Goal: Task Accomplishment & Management: Complete application form

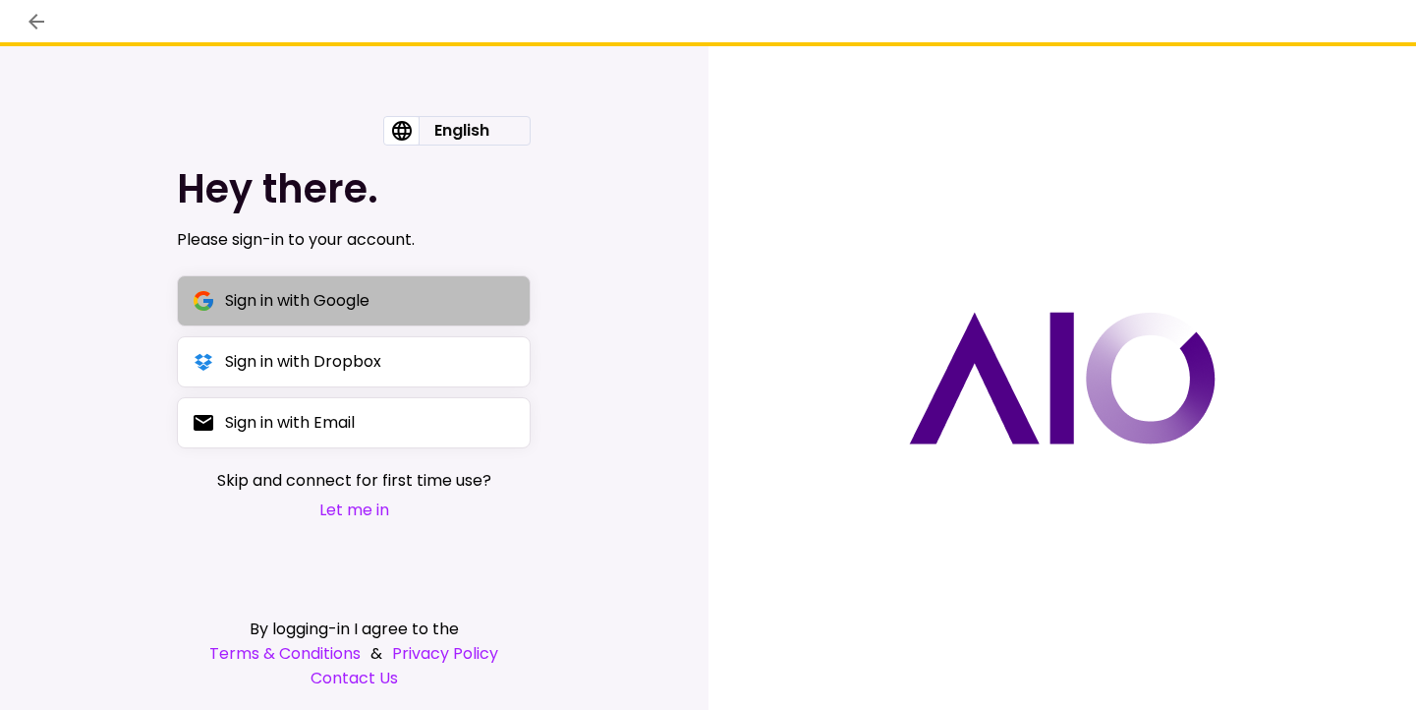
click at [332, 298] on div "Sign in with Google" at bounding box center [297, 300] width 144 height 25
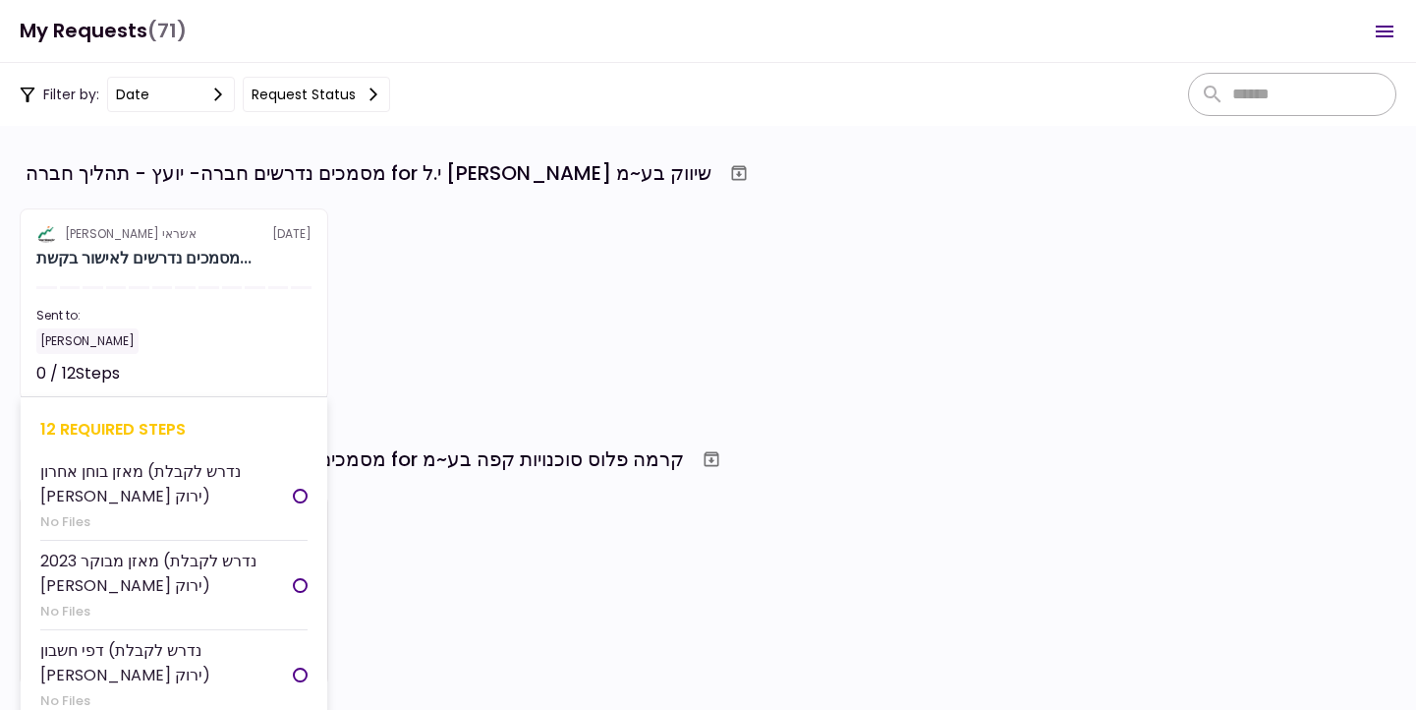
click at [268, 282] on section "אלטשולר שחם אשראי [DATE] מסמכים נדרשים לאישור בקשת... Sent to: [PERSON_NAME] 0 …" at bounding box center [174, 304] width 309 height 192
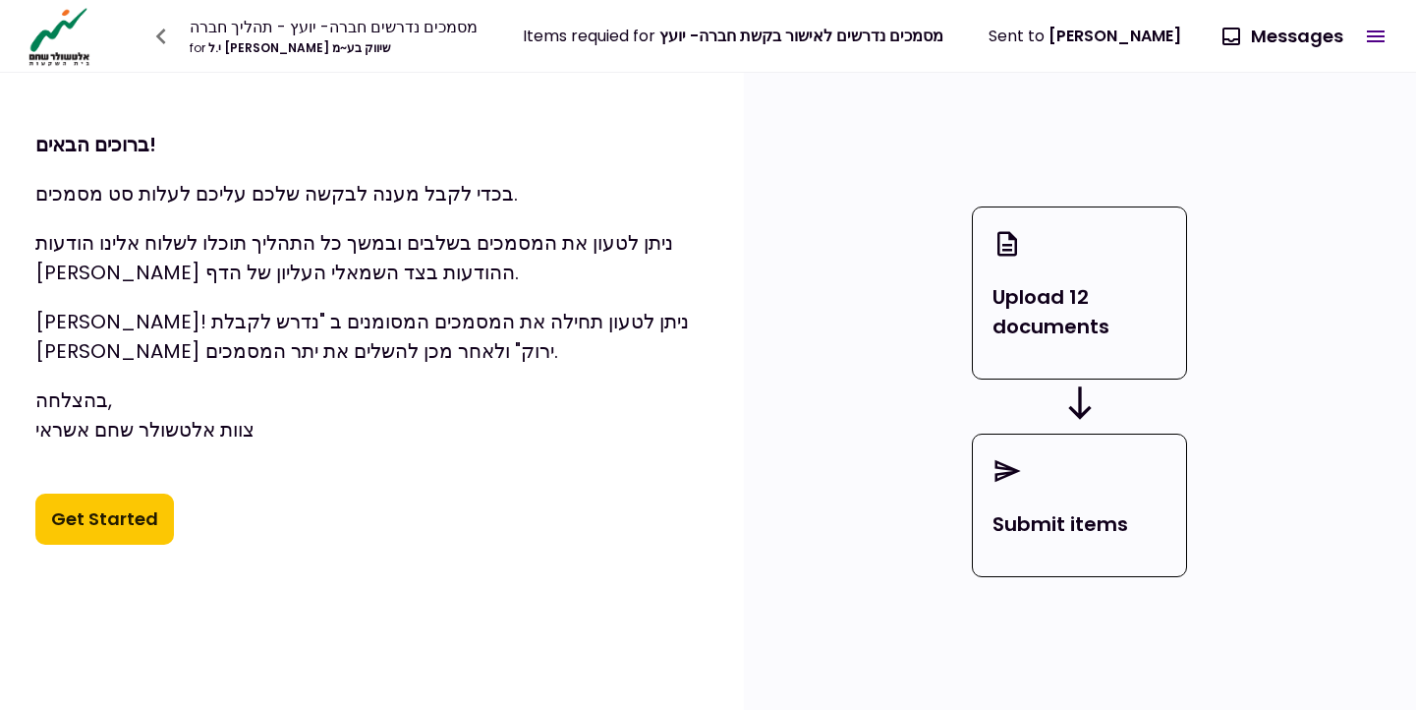
click at [116, 518] on button "Get Started" at bounding box center [104, 518] width 139 height 51
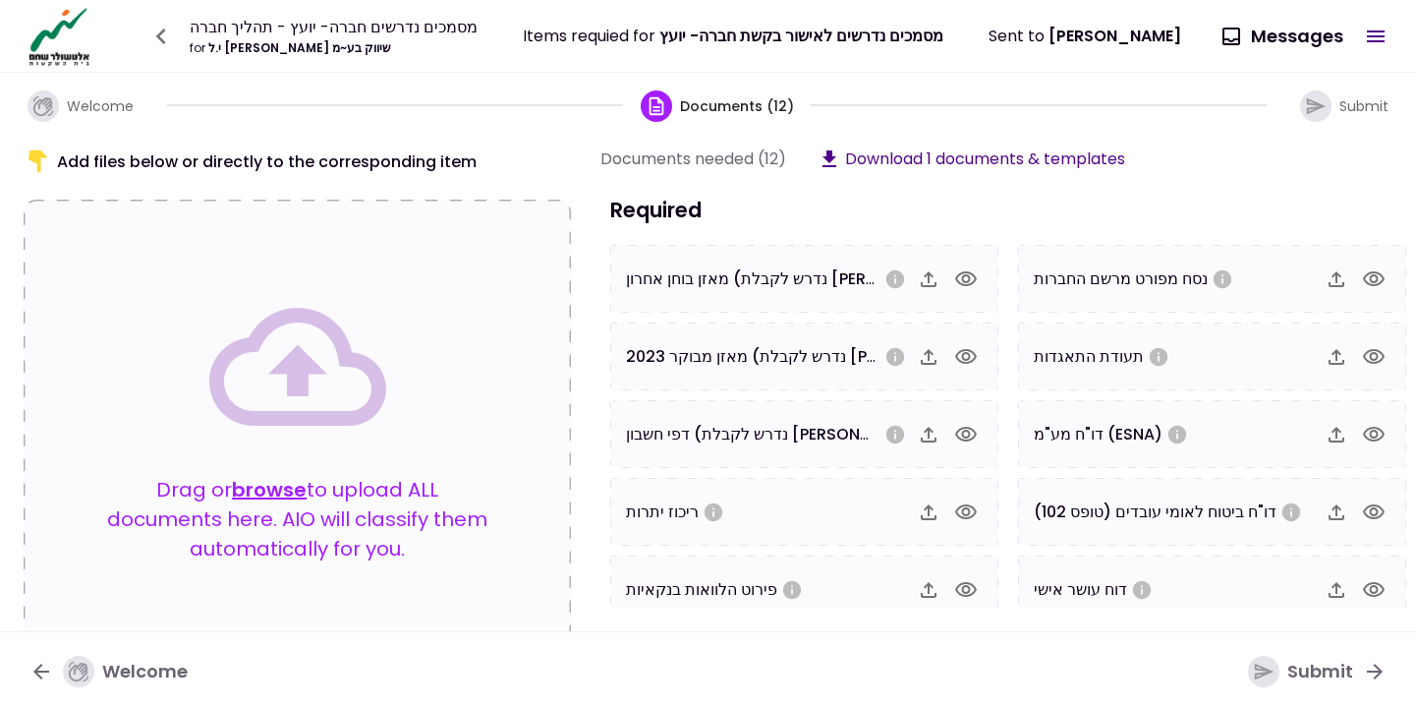
click at [965, 286] on icon "button" at bounding box center [966, 279] width 24 height 24
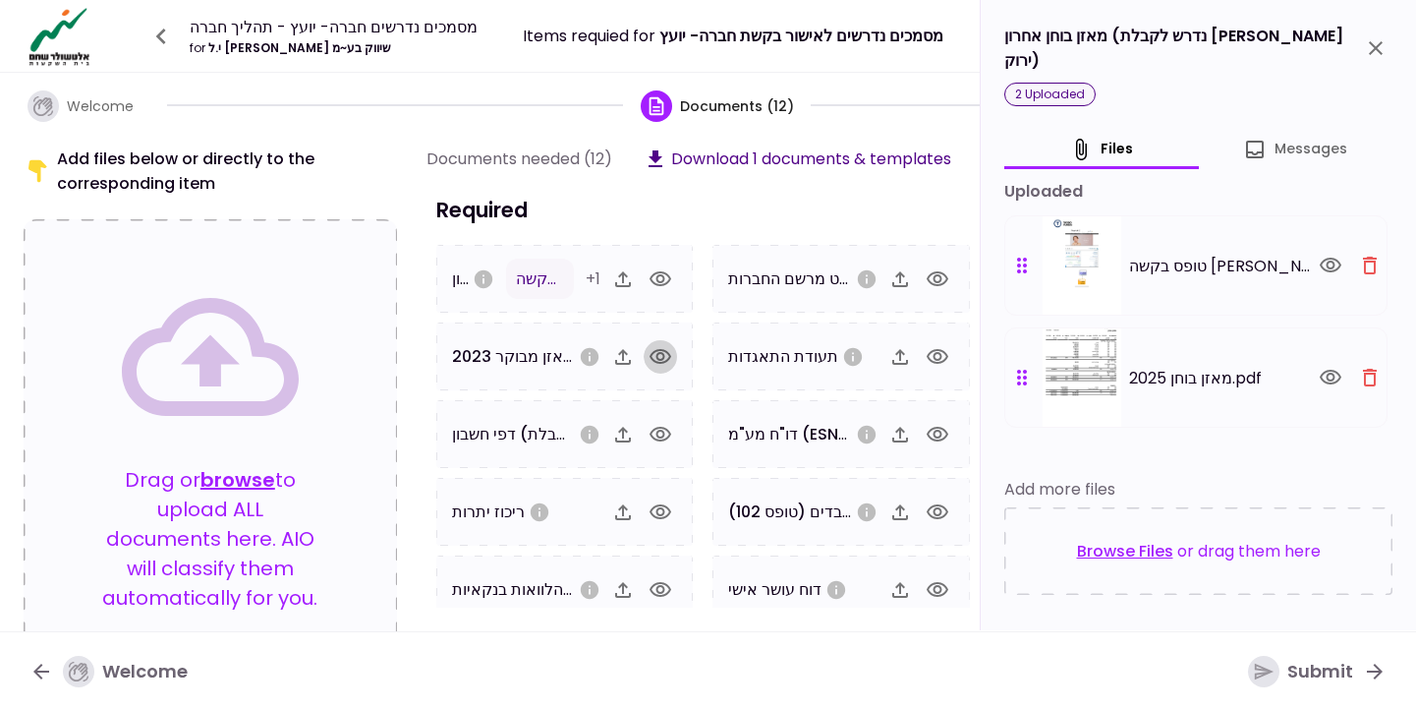
click at [657, 357] on icon "button" at bounding box center [661, 357] width 24 height 24
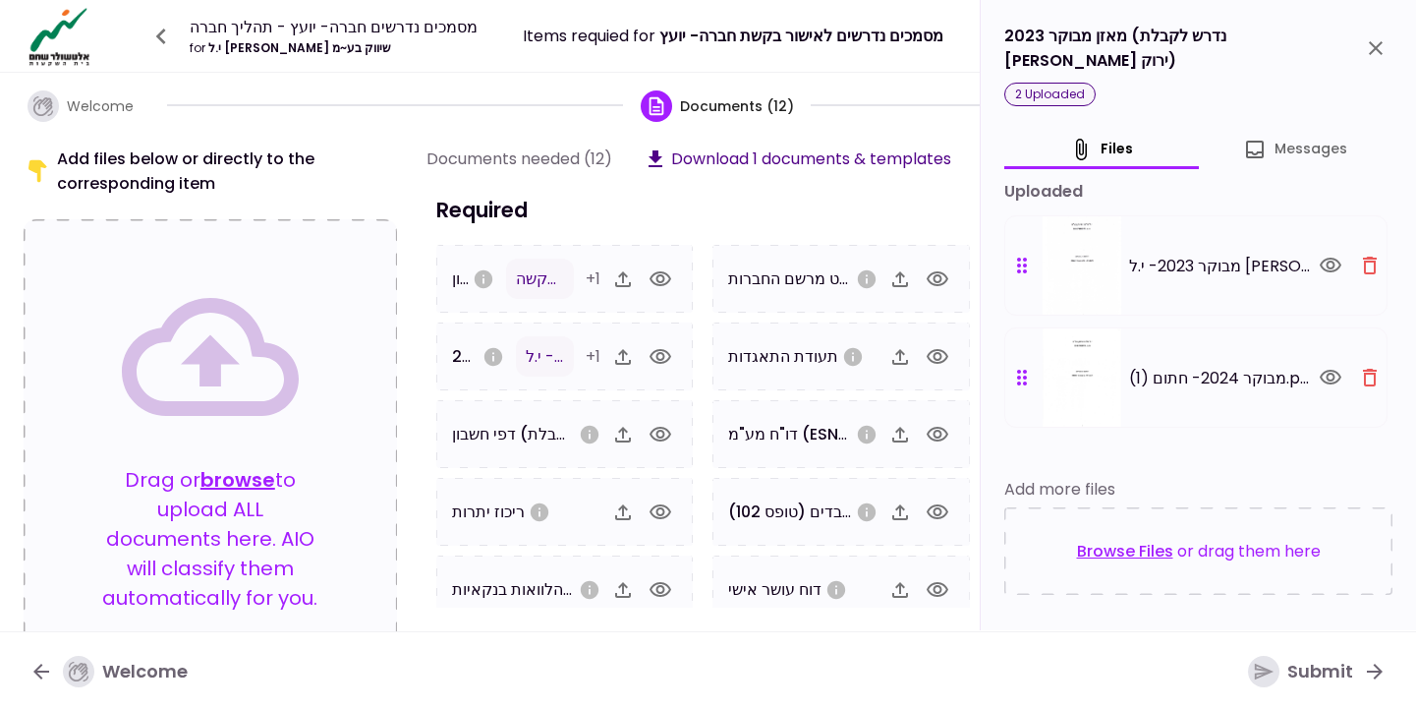
click at [658, 438] on icon "button" at bounding box center [661, 435] width 24 height 24
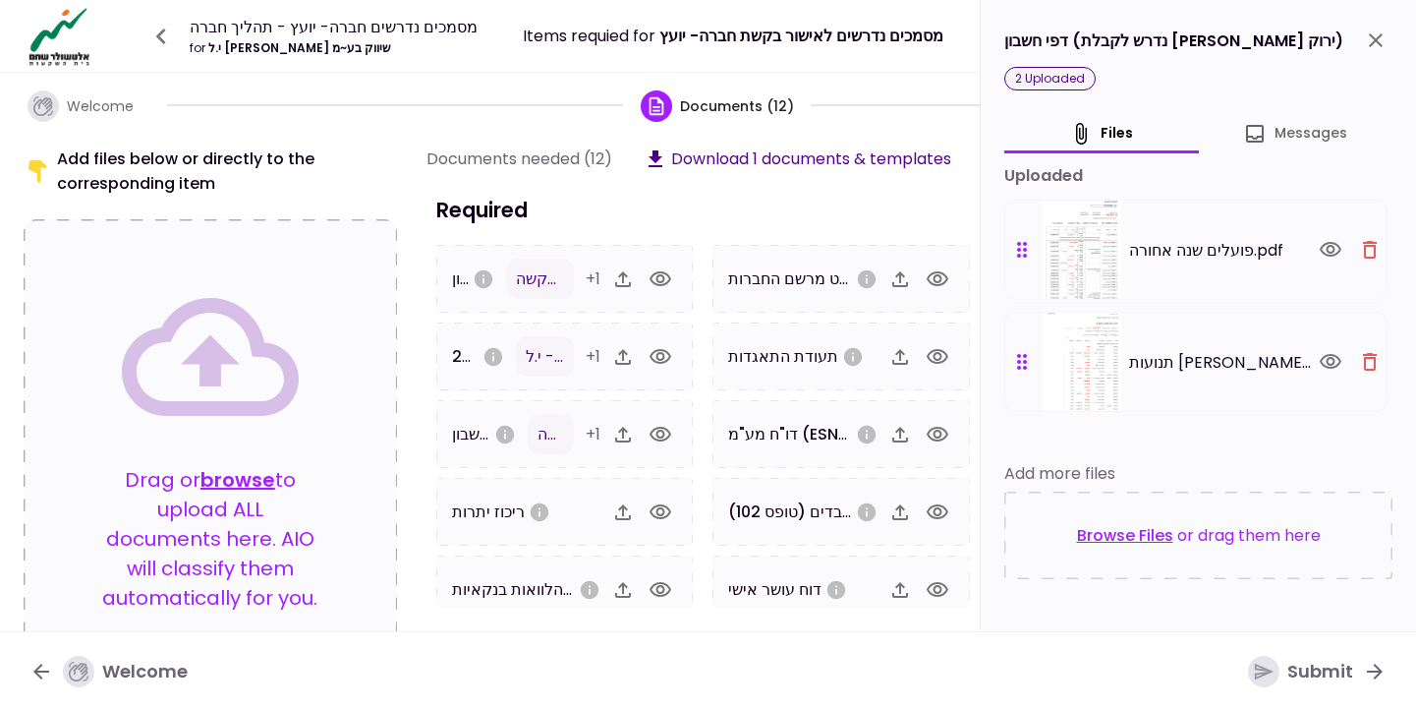
click at [658, 516] on icon "button" at bounding box center [661, 512] width 24 height 24
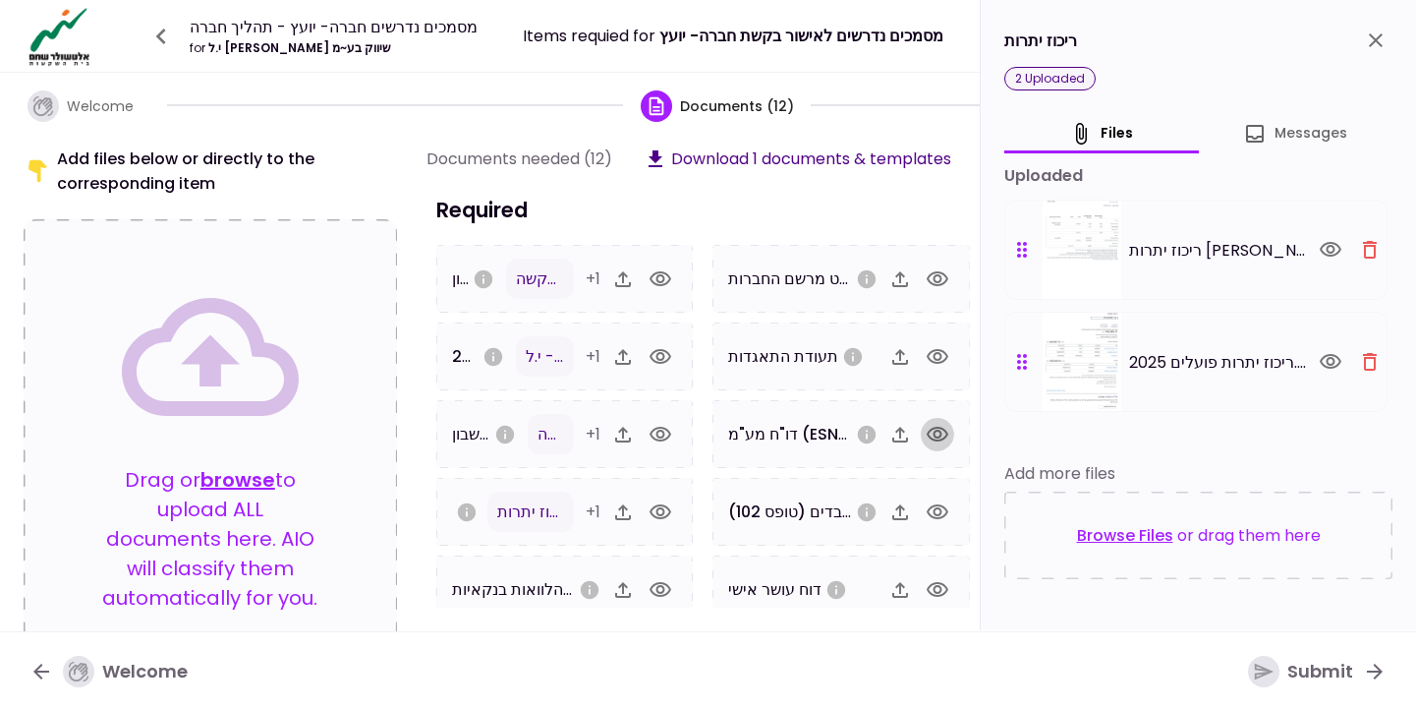
click at [938, 443] on icon "button" at bounding box center [938, 435] width 24 height 24
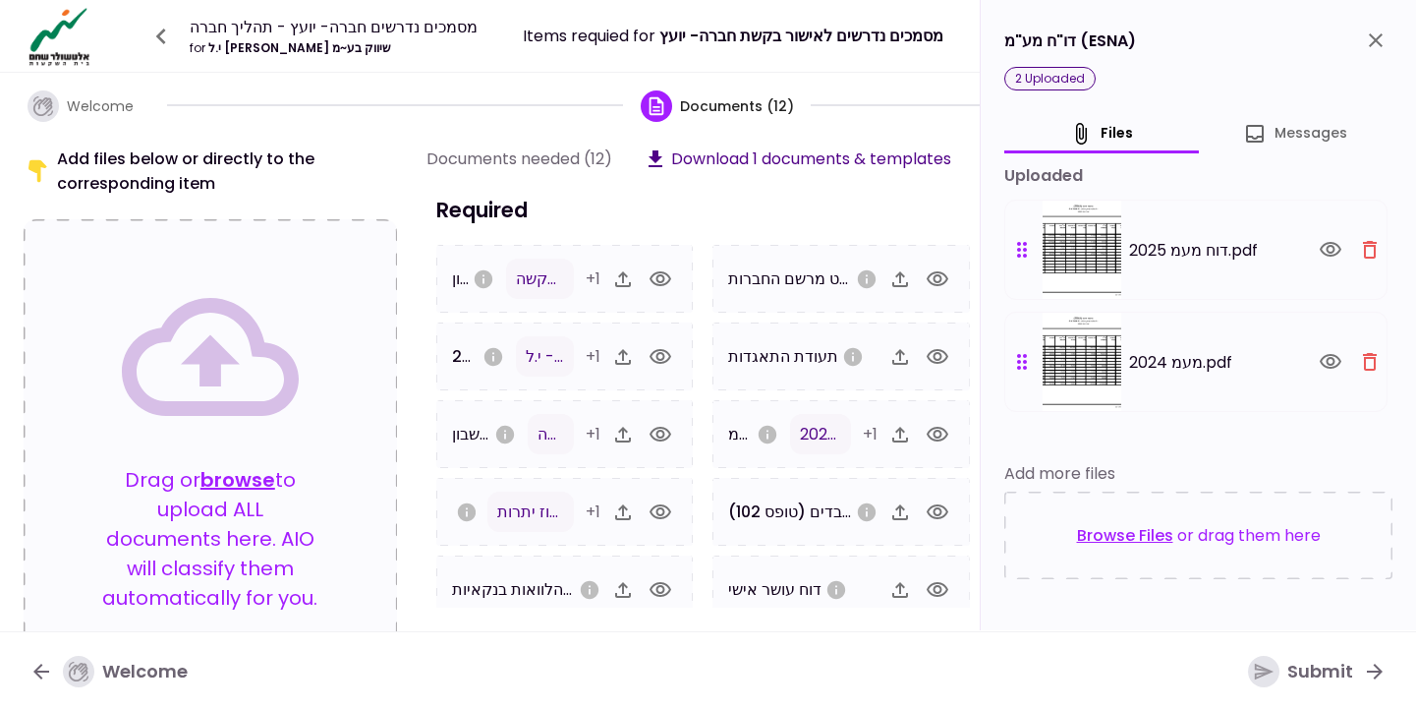
click at [1381, 41] on icon "close" at bounding box center [1376, 41] width 24 height 24
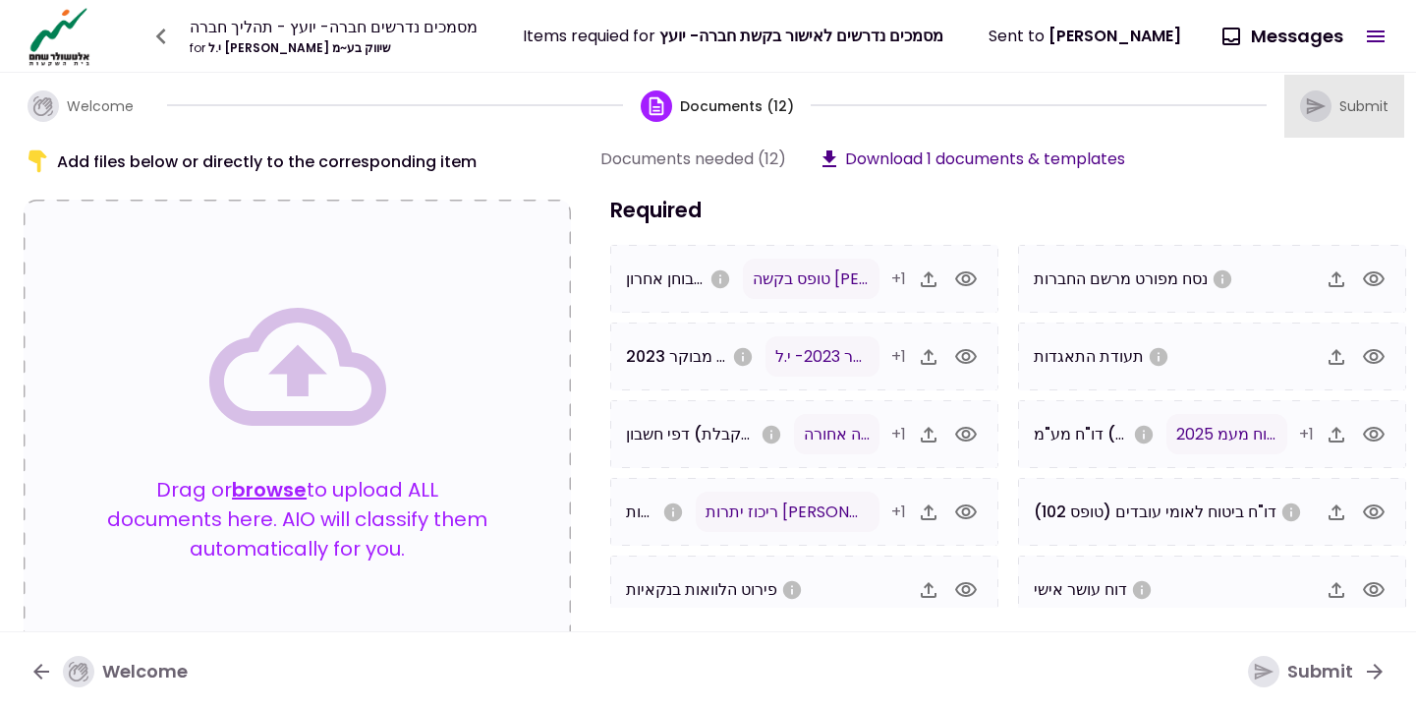
click at [1358, 101] on span "Submit" at bounding box center [1364, 106] width 49 height 20
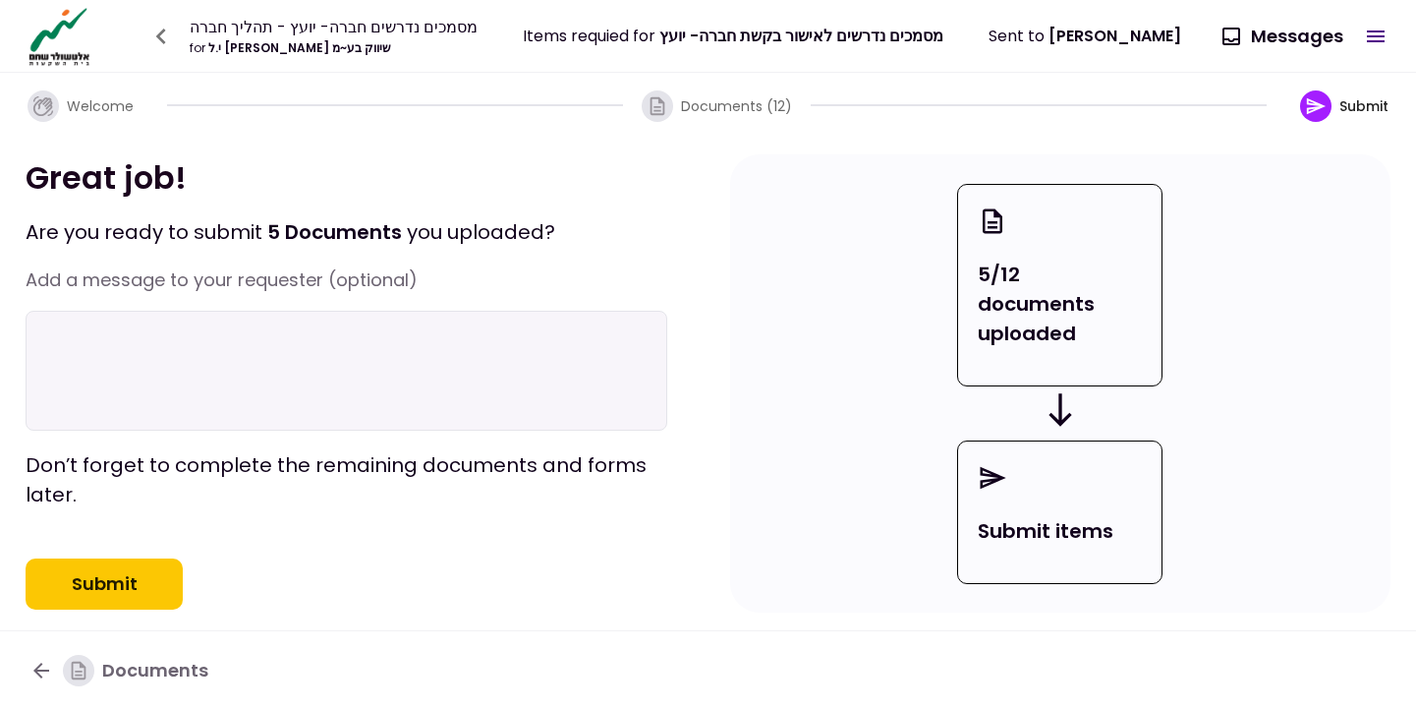
click at [124, 609] on button "Submit" at bounding box center [104, 583] width 157 height 51
